Goal: Task Accomplishment & Management: Complete application form

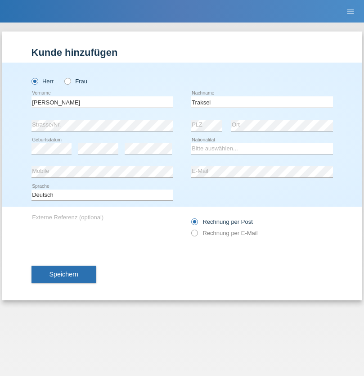
type input "Traksel"
select select "DE"
select select "C"
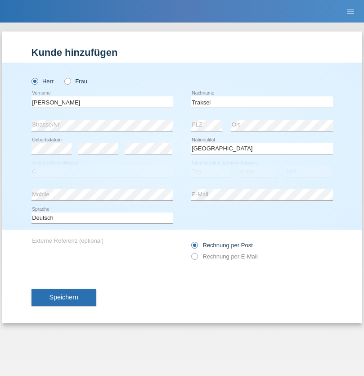
select select "01"
select select "07"
select select "2008"
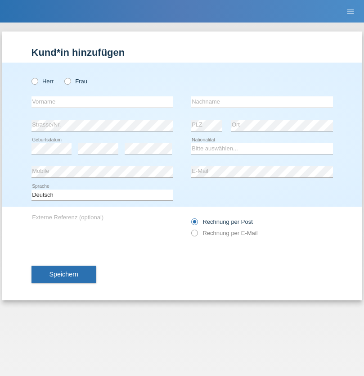
radio input "true"
click at [102, 102] on input "text" at bounding box center [103, 101] width 142 height 11
type input "[PERSON_NAME]"
click at [262, 102] on input "text" at bounding box center [262, 101] width 142 height 11
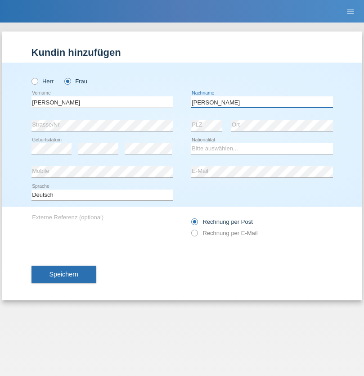
type input "[PERSON_NAME]"
select select "PT"
select select "C"
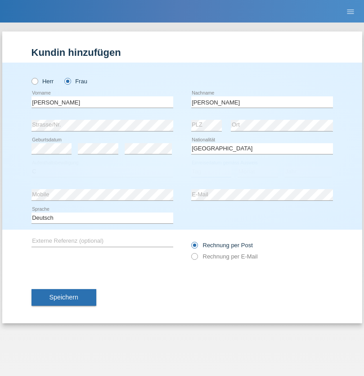
select select "11"
select select "01"
select select "1993"
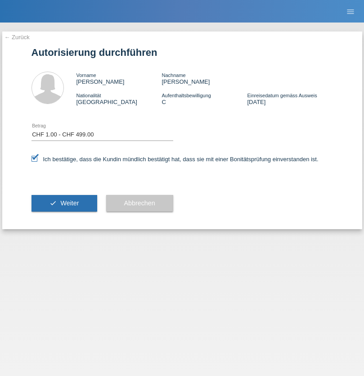
select select "1"
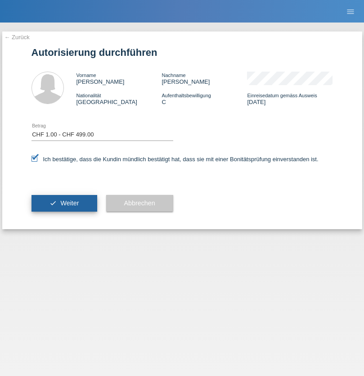
click at [64, 203] on span "Weiter" at bounding box center [69, 202] width 18 height 7
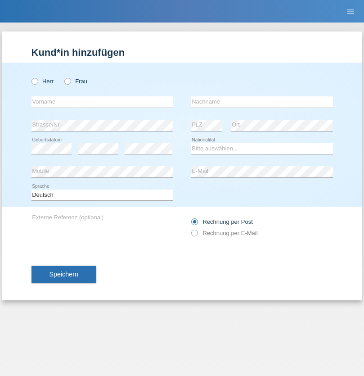
radio input "true"
click at [102, 102] on input "text" at bounding box center [103, 101] width 142 height 11
type input "Diego"
click at [262, 102] on input "text" at bounding box center [262, 101] width 142 height 11
type input "Patera"
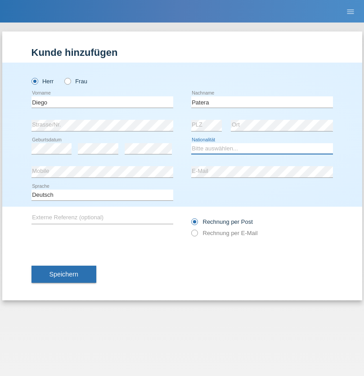
select select "CH"
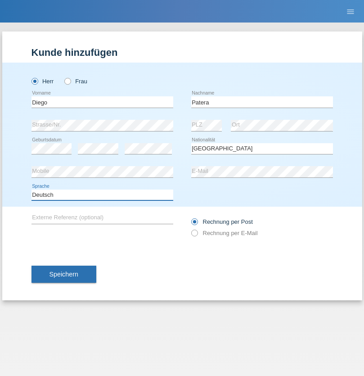
select select "en"
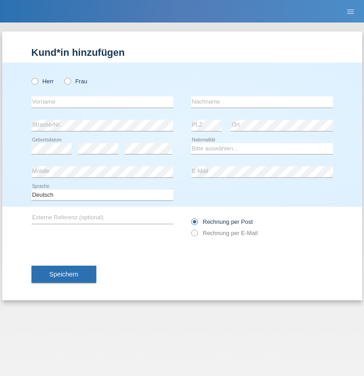
radio input "true"
click at [102, 102] on input "text" at bounding box center [103, 101] width 142 height 11
type input "Ketty"
click at [262, 102] on input "text" at bounding box center [262, 101] width 142 height 11
type input "Kalupnath"
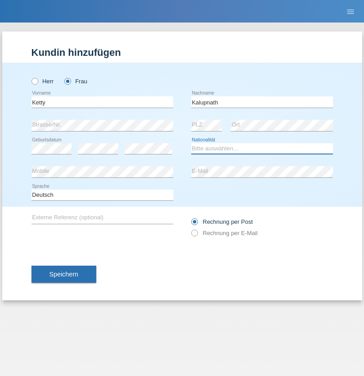
select select "CH"
radio input "true"
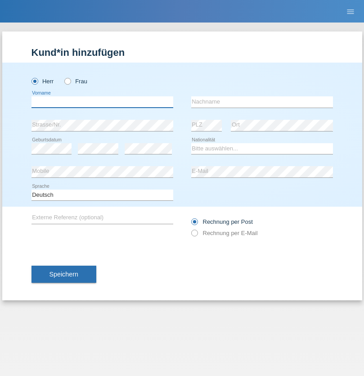
click at [102, 102] on input "text" at bounding box center [103, 101] width 142 height 11
type input "Franco"
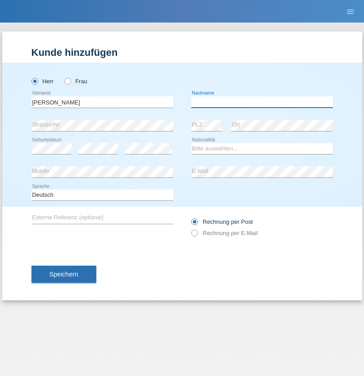
click at [262, 102] on input "text" at bounding box center [262, 101] width 142 height 11
type input "Mucha"
select select "CH"
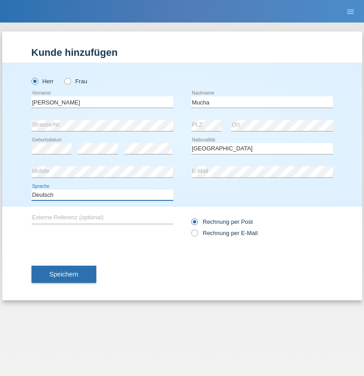
select select "en"
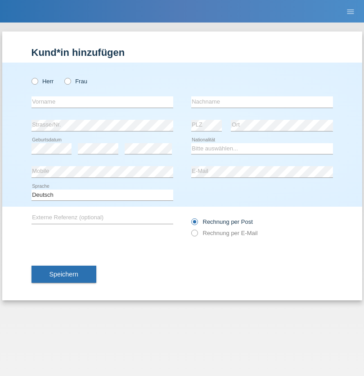
radio input "true"
click at [102, 102] on input "text" at bounding box center [103, 101] width 142 height 11
type input "Franziska"
click at [262, 102] on input "text" at bounding box center [262, 101] width 142 height 11
type input "Starke"
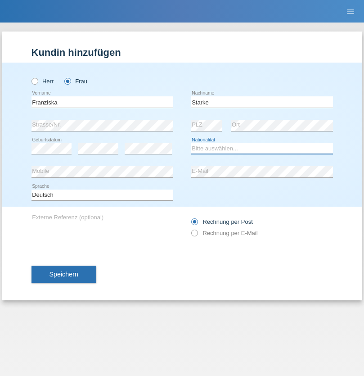
select select "DE"
select select "C"
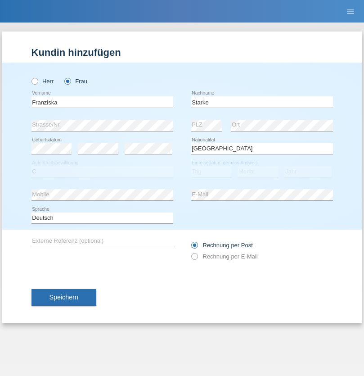
select select "01"
select select "03"
select select "1985"
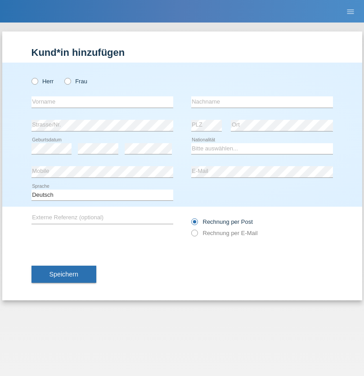
radio input "true"
click at [102, 102] on input "text" at bounding box center [103, 101] width 142 height 11
type input "Vedrana"
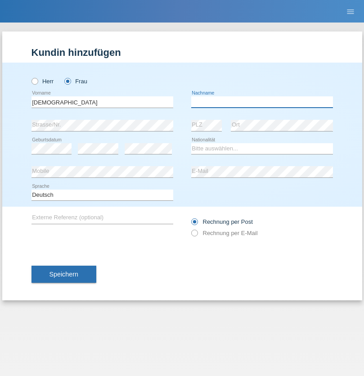
click at [262, 102] on input "text" at bounding box center [262, 101] width 142 height 11
type input "Cimbaljević"
select select "HR"
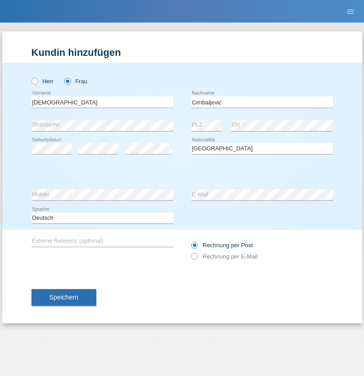
select select "C"
select select "12"
select select "08"
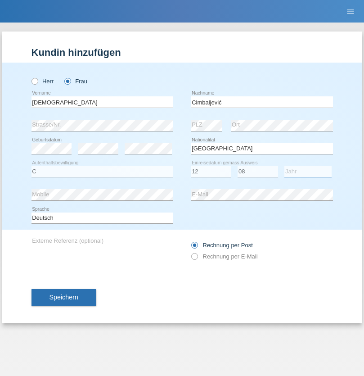
select select "2021"
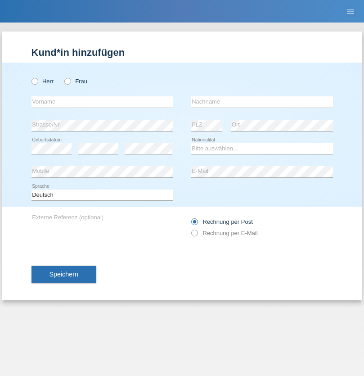
radio input "true"
click at [102, 102] on input "text" at bounding box center [103, 101] width 142 height 11
type input "Batsche"
click at [262, 102] on input "text" at bounding box center [262, 101] width 142 height 11
type input "Arifoska"
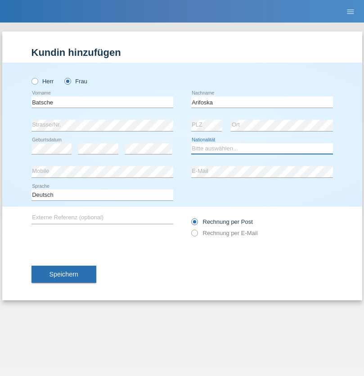
select select "CH"
radio input "true"
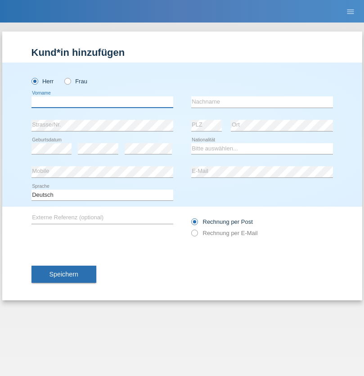
click at [102, 102] on input "text" at bounding box center [103, 101] width 142 height 11
type input "Emre"
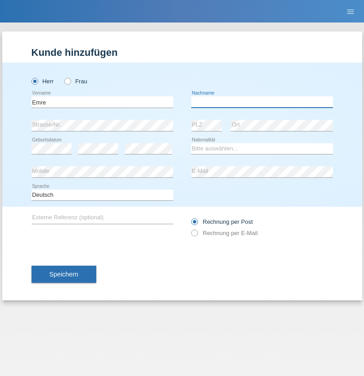
click at [262, 102] on input "text" at bounding box center [262, 101] width 142 height 11
type input "Uzun"
select select "CH"
